Goal: Register for event/course

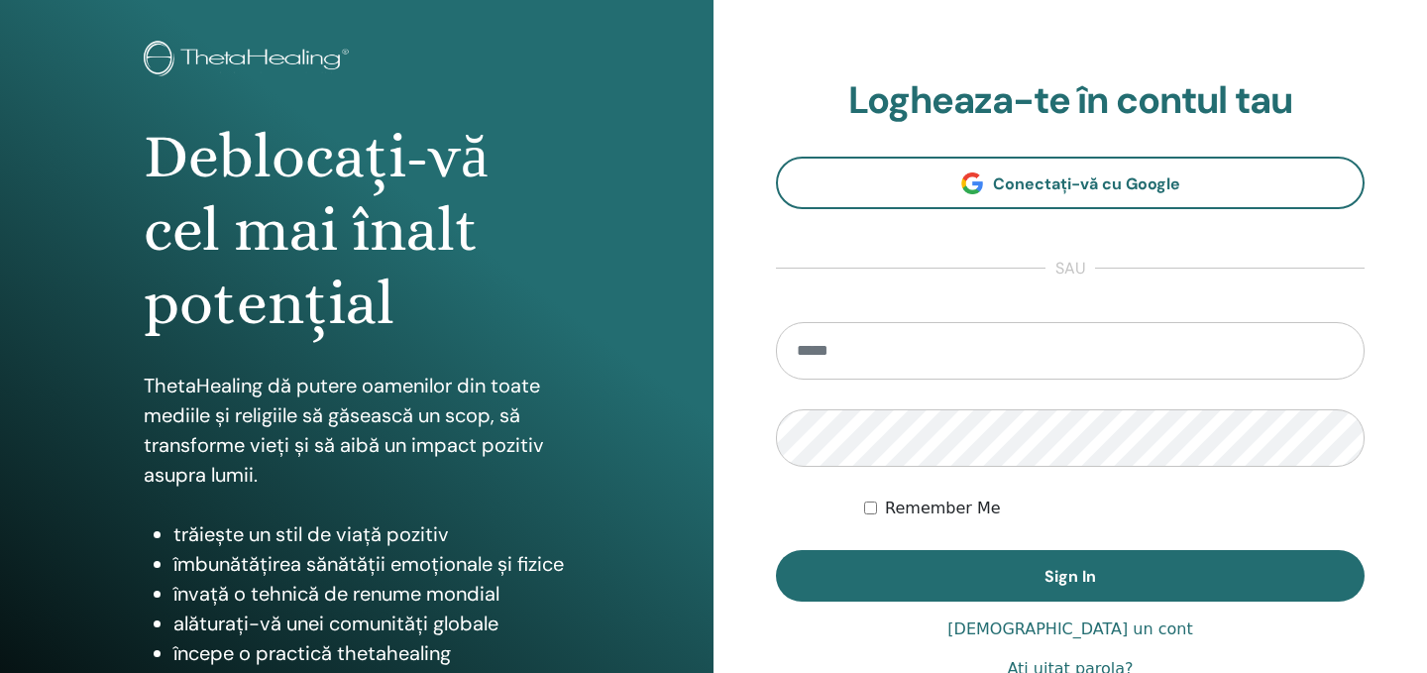
scroll to position [82, 0]
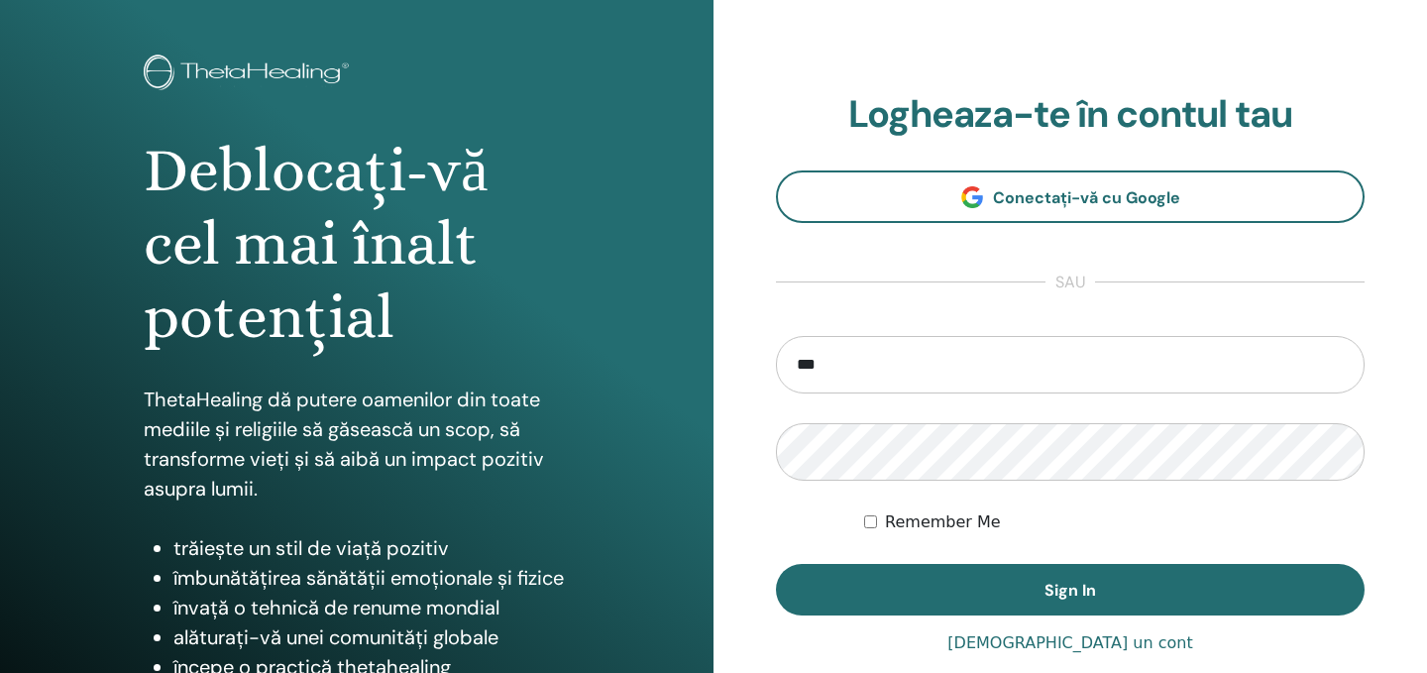
type input "**********"
click at [956, 521] on label "Remember Me" at bounding box center [943, 522] width 116 height 24
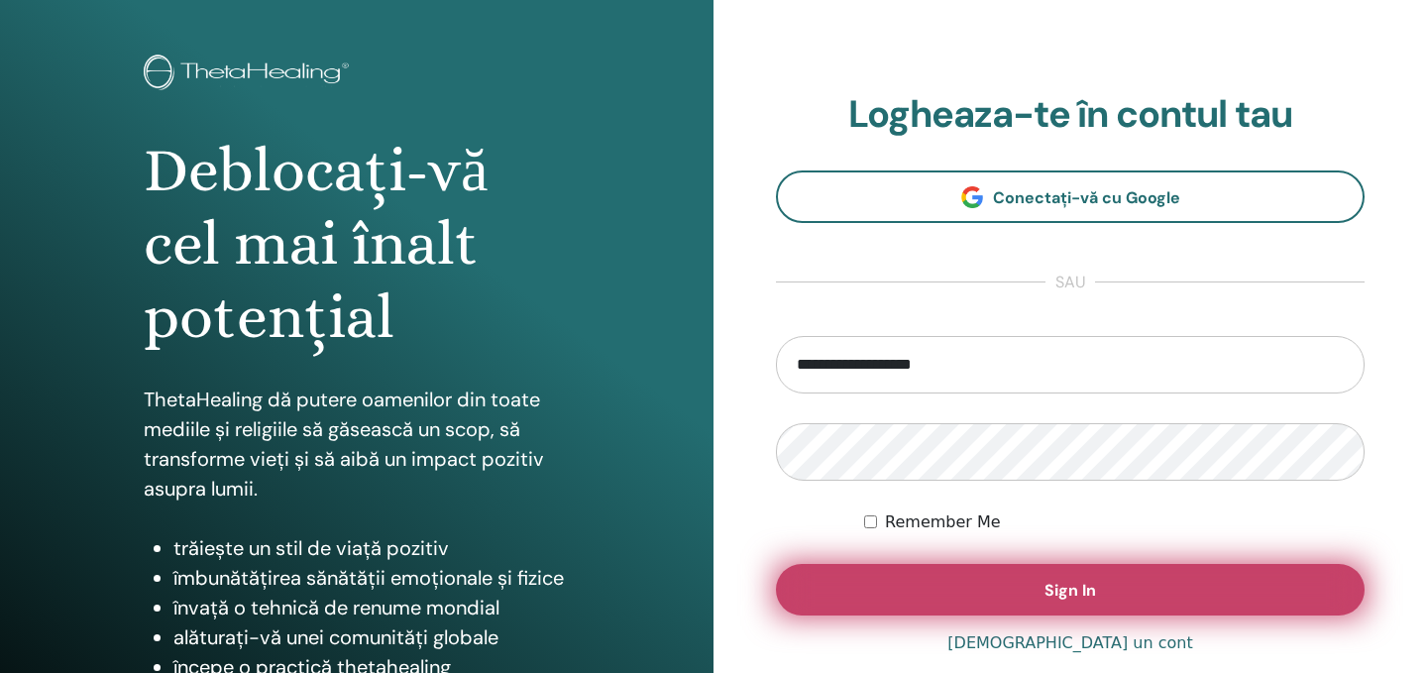
click at [975, 595] on button "Sign In" at bounding box center [1070, 590] width 589 height 52
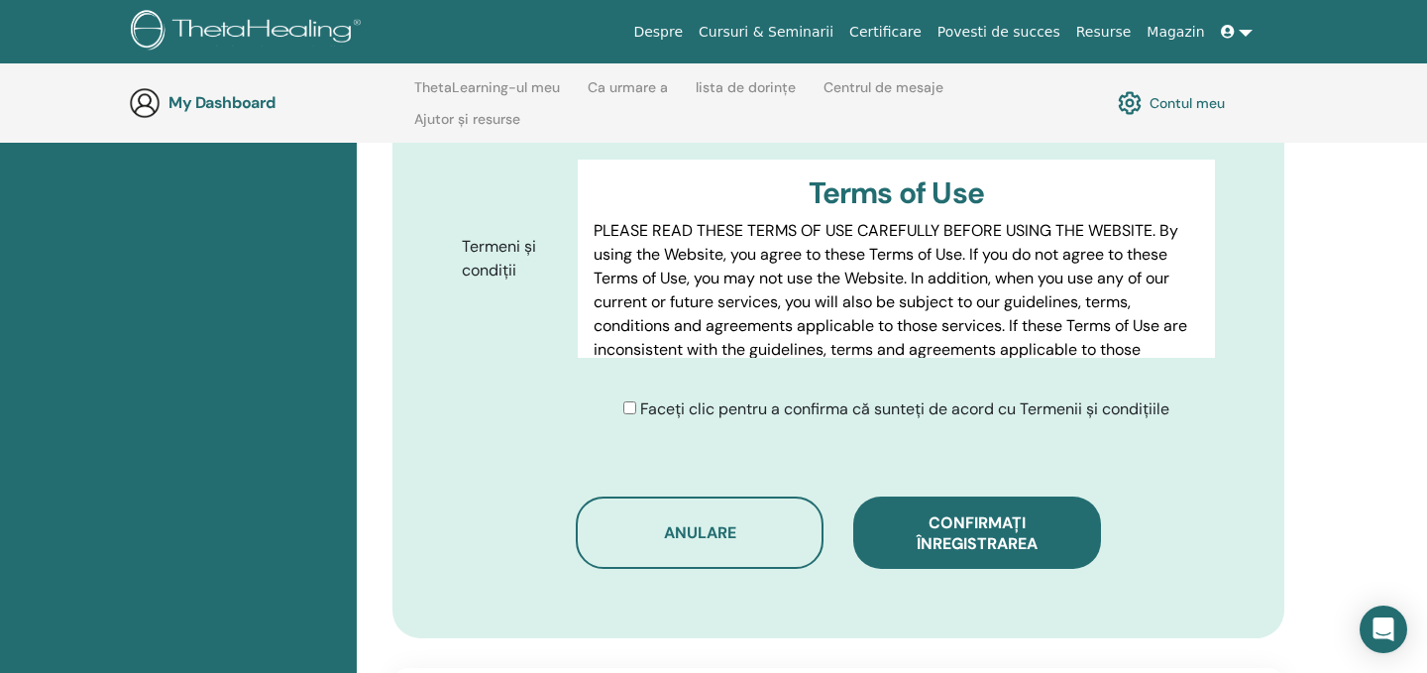
scroll to position [997, 0]
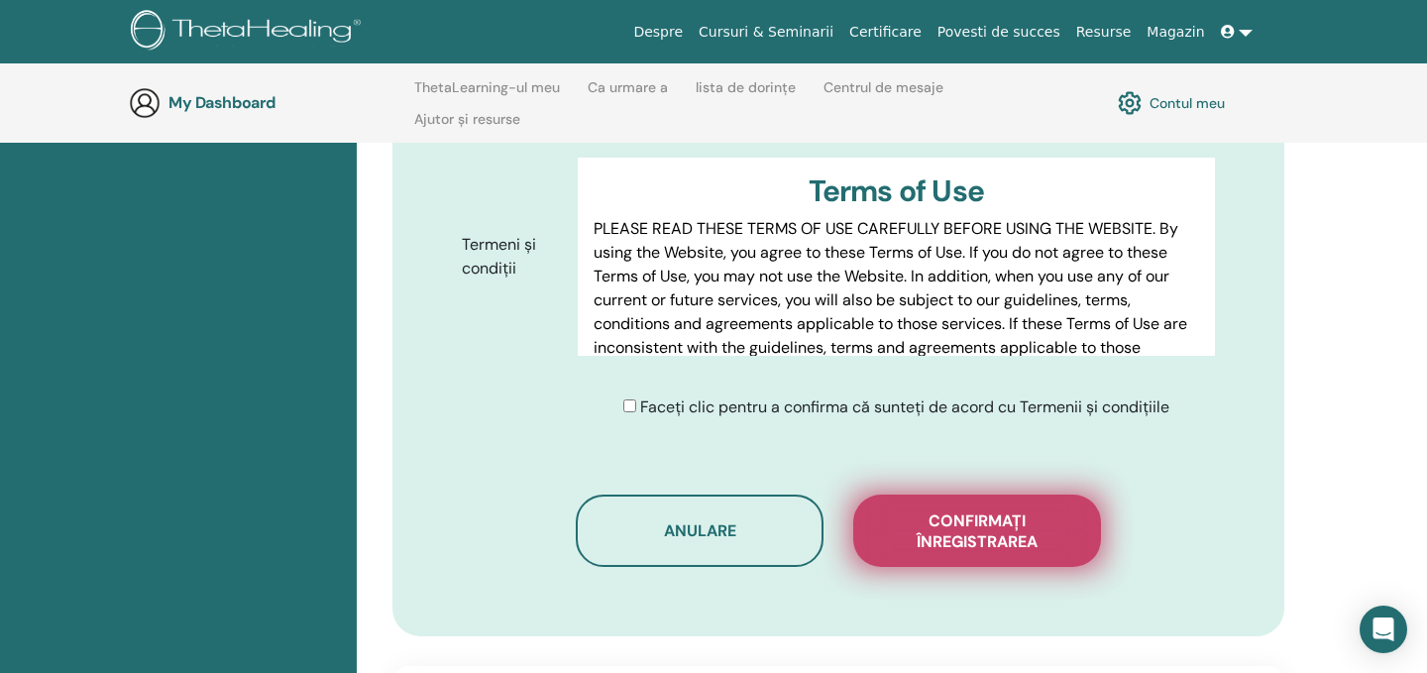
click at [990, 520] on span "Confirmați înregistrarea" at bounding box center [977, 531] width 198 height 42
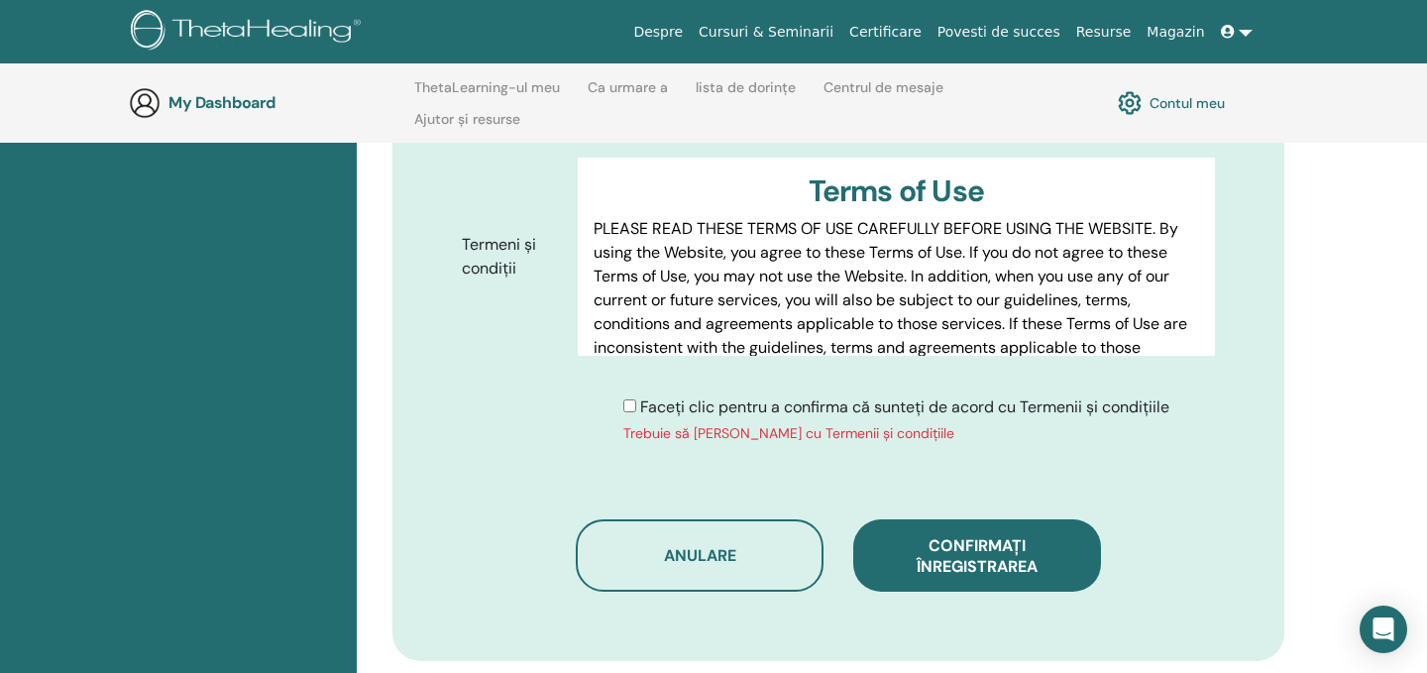
click at [699, 412] on span "Faceți clic pentru a confirma că sunteți de acord cu Termenii și condițiile" at bounding box center [904, 407] width 529 height 21
click at [632, 410] on div "Faceți clic pentru a confirma că sunteți [PERSON_NAME] cu Termenii și condițiil…" at bounding box center [896, 420] width 546 height 49
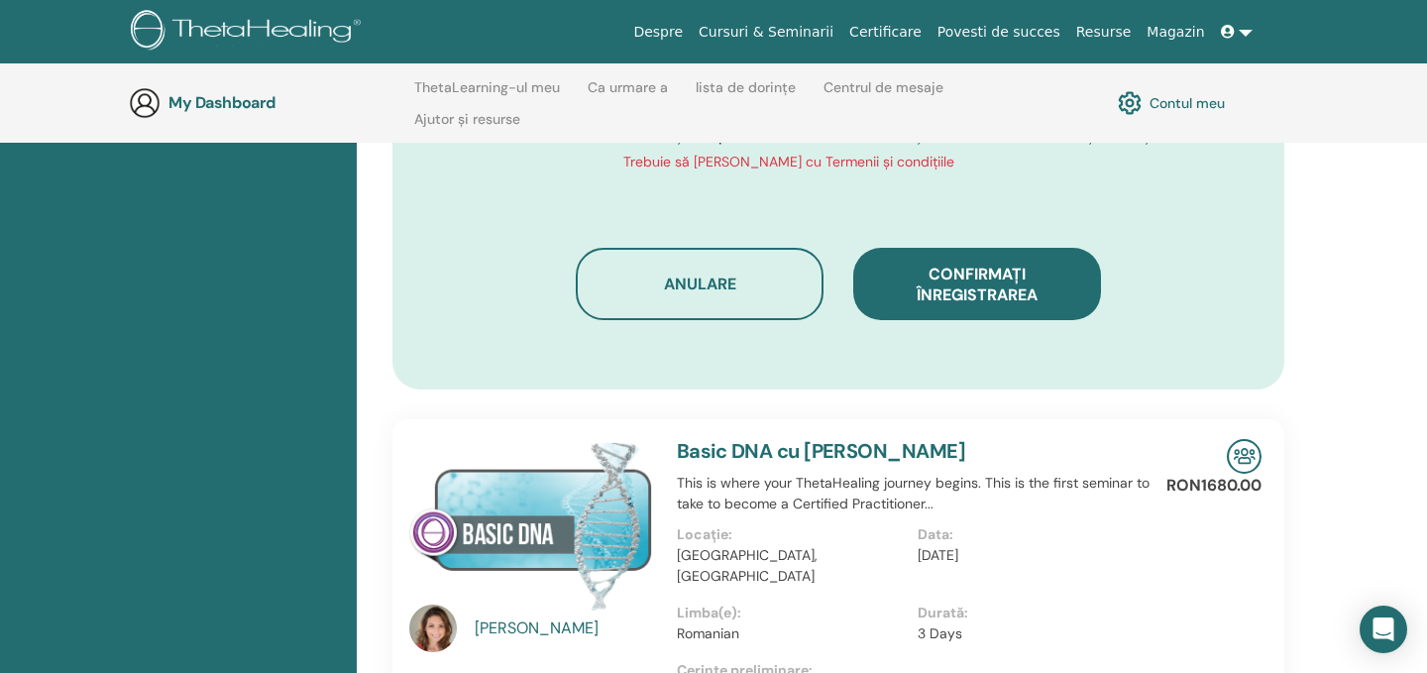
scroll to position [1263, 0]
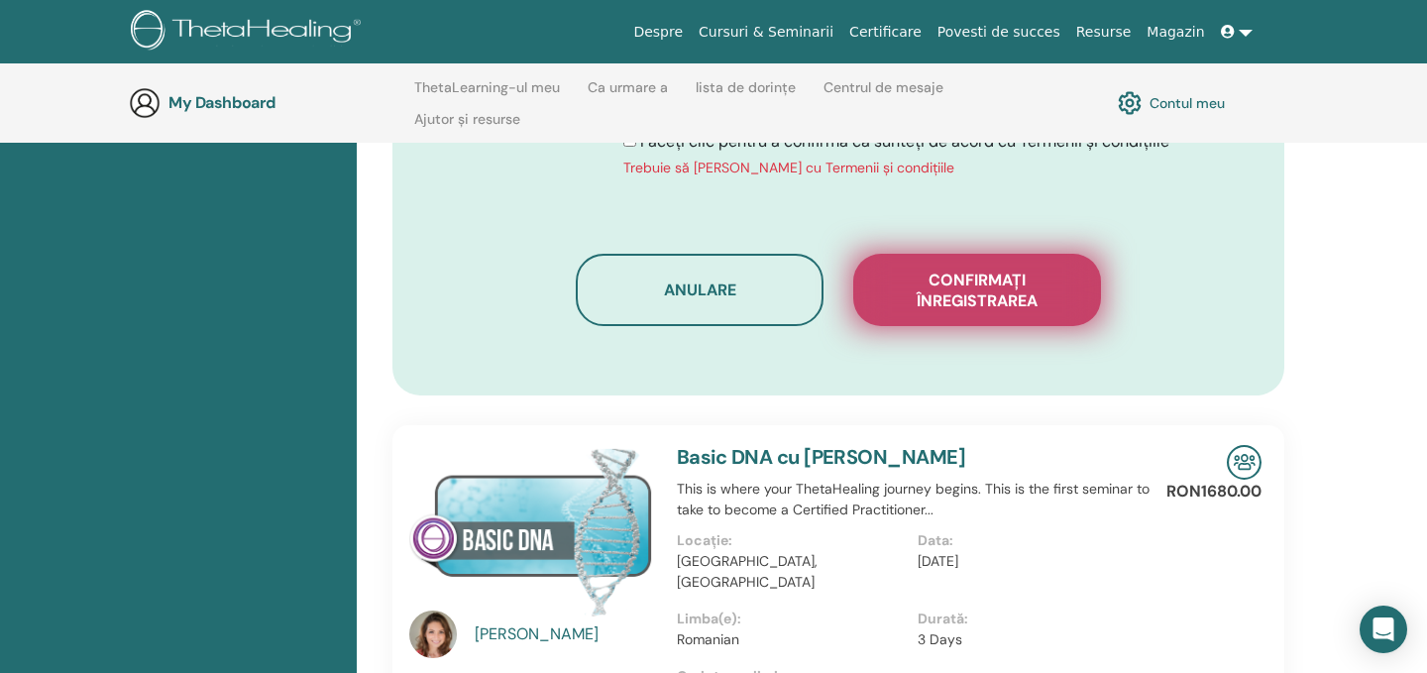
click at [961, 301] on span "Confirmați înregistrarea" at bounding box center [977, 291] width 198 height 42
